Goal: Task Accomplishment & Management: Manage account settings

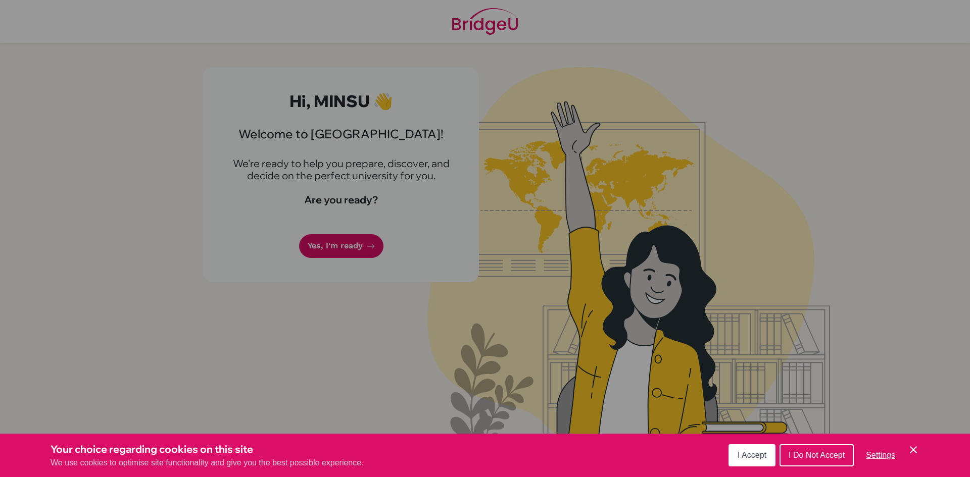
click at [737, 449] on button "I Accept" at bounding box center [751, 456] width 47 height 22
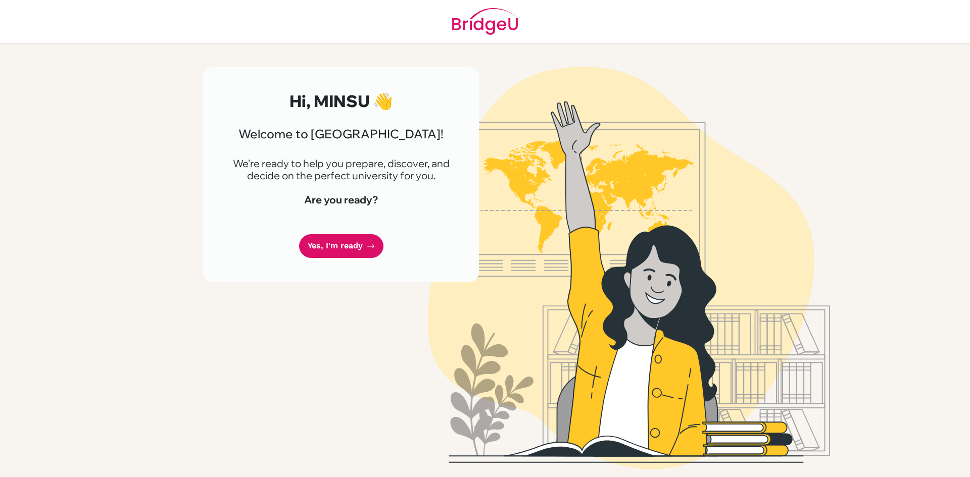
click at [349, 233] on div "Hi, MINSU 👋 Welcome to BridgeU! We're ready to help you prepare, discover, and …" at bounding box center [341, 174] width 276 height 215
click at [349, 236] on link "Yes, I'm ready" at bounding box center [341, 246] width 84 height 24
click at [329, 241] on link "Yes, I'm ready" at bounding box center [341, 246] width 84 height 24
click at [323, 245] on link "Yes, I'm ready" at bounding box center [341, 246] width 84 height 24
click at [345, 244] on link "Yes, I'm ready" at bounding box center [341, 246] width 84 height 24
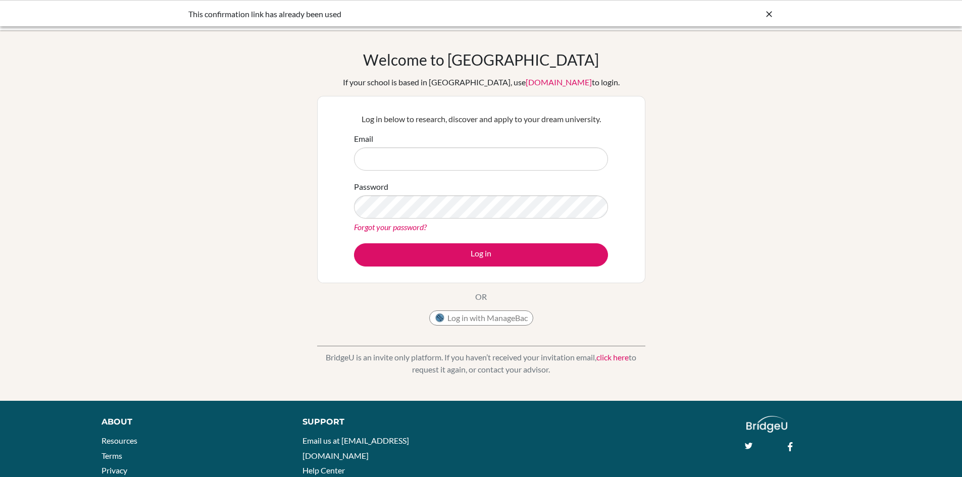
click at [443, 153] on input "Email" at bounding box center [481, 159] width 254 height 23
type input "[EMAIL_ADDRESS][DOMAIN_NAME]"
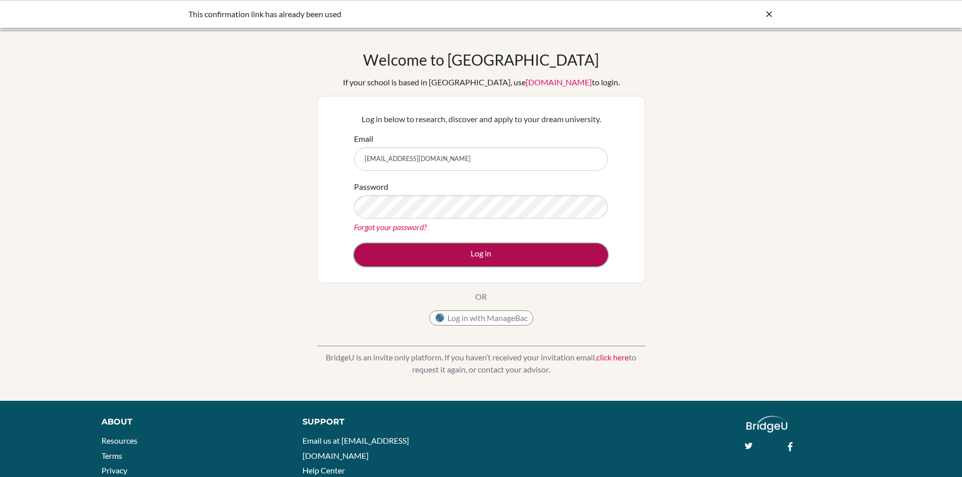
click at [452, 248] on button "Log in" at bounding box center [481, 254] width 254 height 23
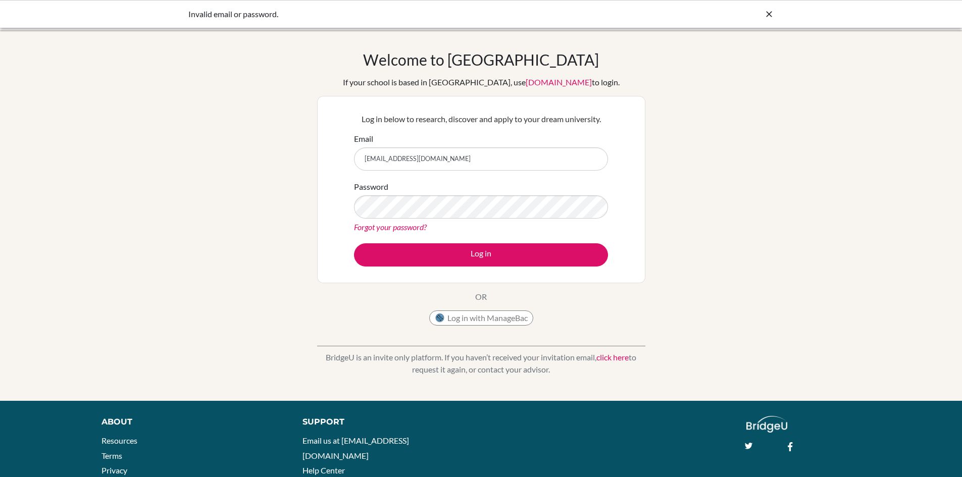
click at [770, 14] on icon at bounding box center [769, 14] width 10 height 10
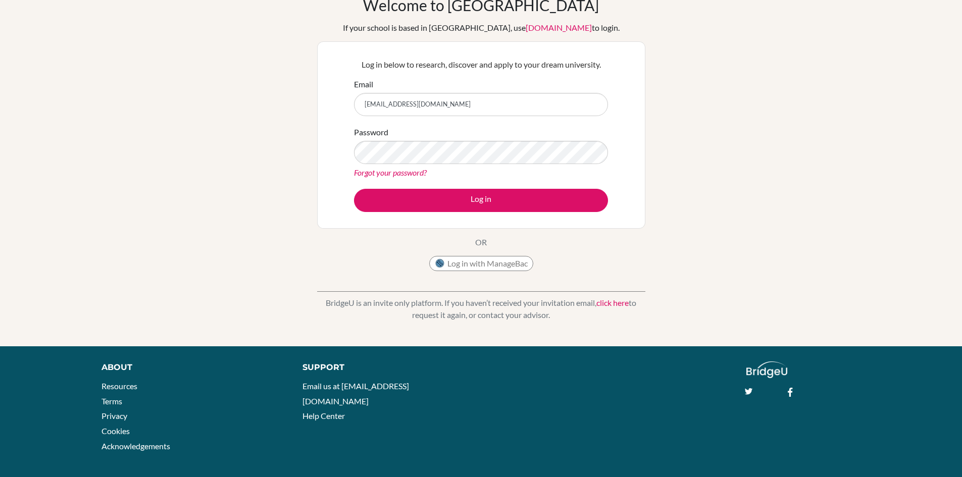
scroll to position [62, 0]
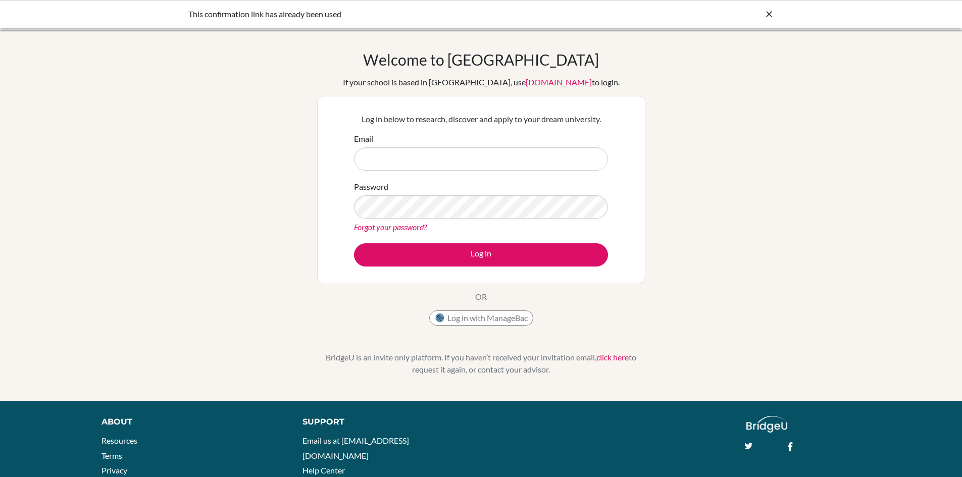
click at [767, 11] on icon at bounding box center [769, 14] width 10 height 10
click at [581, 153] on input "Email" at bounding box center [481, 159] width 254 height 23
type input "[EMAIL_ADDRESS][DOMAIN_NAME]"
click at [408, 229] on link "Forgot your password?" at bounding box center [390, 227] width 73 height 10
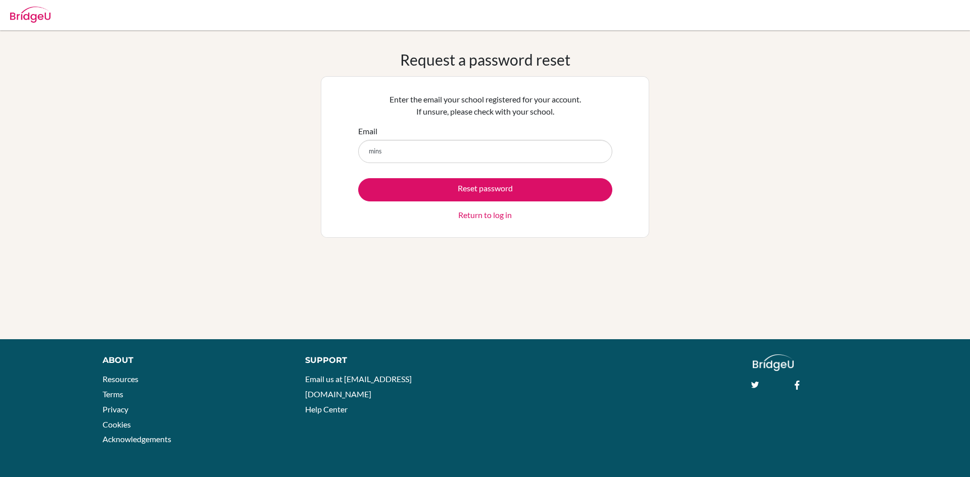
type input "minsu.jun@istnabulint.com"
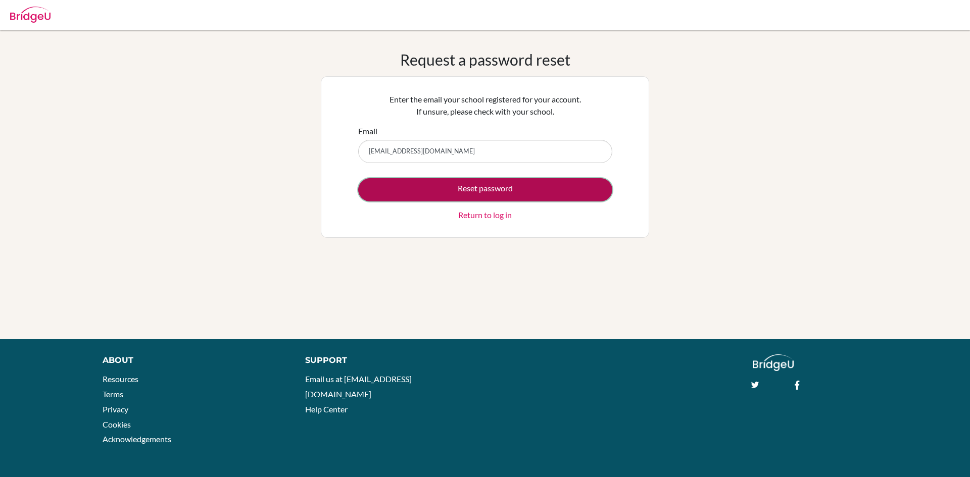
click at [443, 185] on button "Reset password" at bounding box center [485, 189] width 254 height 23
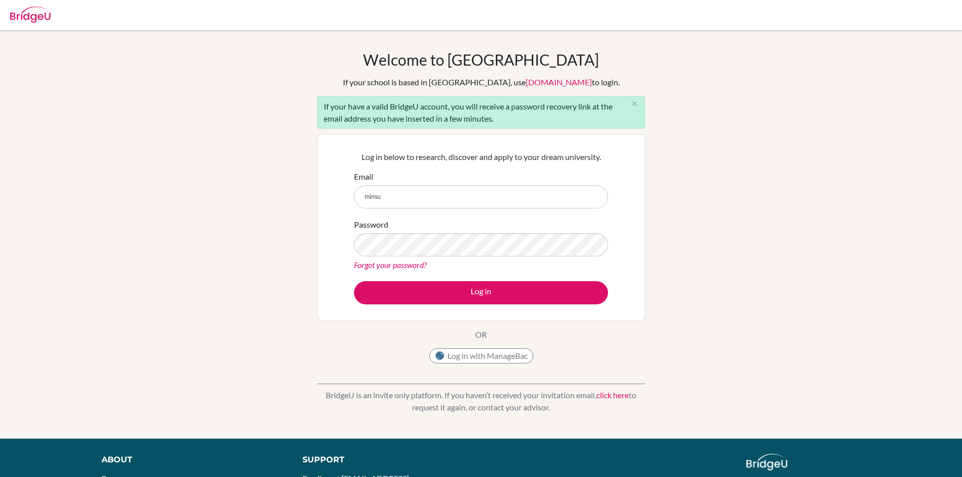
type input "[EMAIL_ADDRESS][DOMAIN_NAME]"
click at [633, 103] on icon "close" at bounding box center [635, 104] width 8 height 8
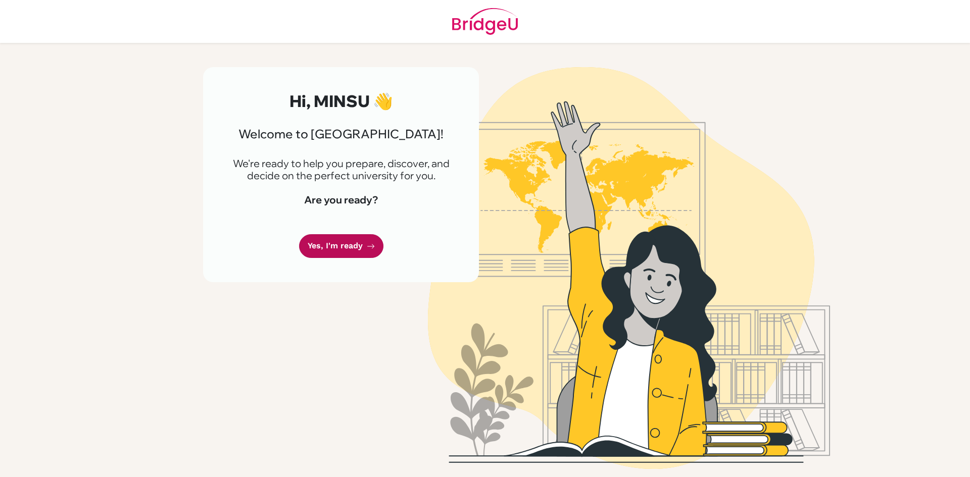
click at [349, 237] on link "Yes, I'm ready" at bounding box center [341, 246] width 84 height 24
click at [346, 246] on link "Yes, I'm ready" at bounding box center [341, 246] width 84 height 24
click at [326, 250] on link "Yes, I'm ready" at bounding box center [341, 246] width 84 height 24
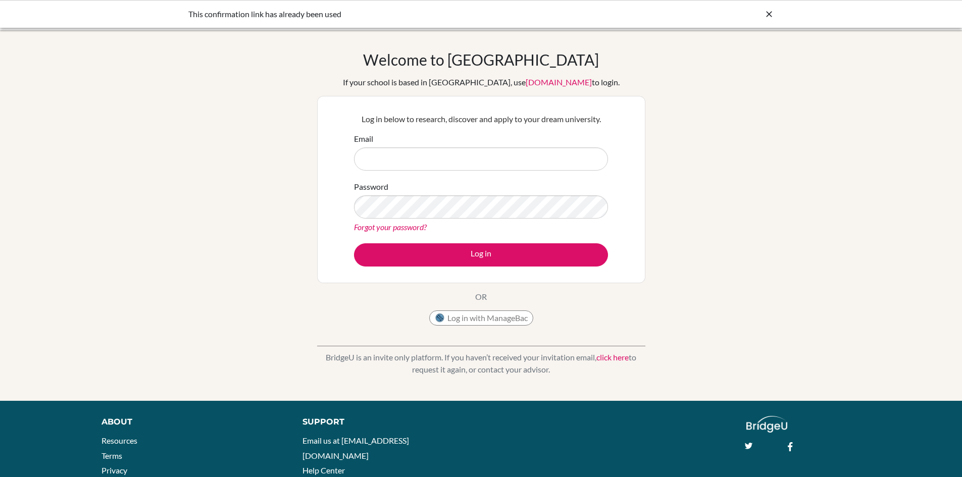
click at [772, 12] on icon at bounding box center [769, 14] width 10 height 10
click at [406, 153] on input "Email" at bounding box center [481, 159] width 254 height 23
click at [408, 163] on input "[EMAIL_ADDRESS][DOMAIN_NAME]" at bounding box center [481, 159] width 254 height 23
type input "[EMAIL_ADDRESS][DOMAIN_NAME]"
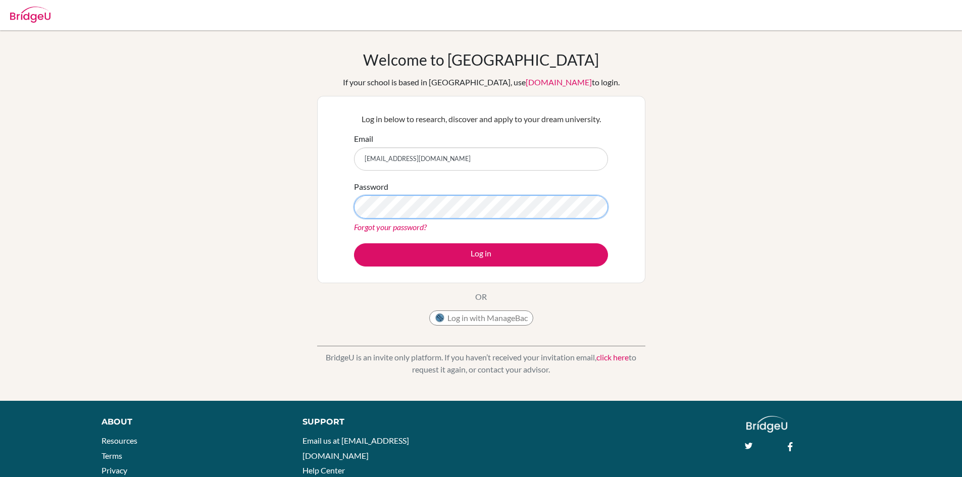
click at [354, 243] on button "Log in" at bounding box center [481, 254] width 254 height 23
